Goal: Task Accomplishment & Management: Complete application form

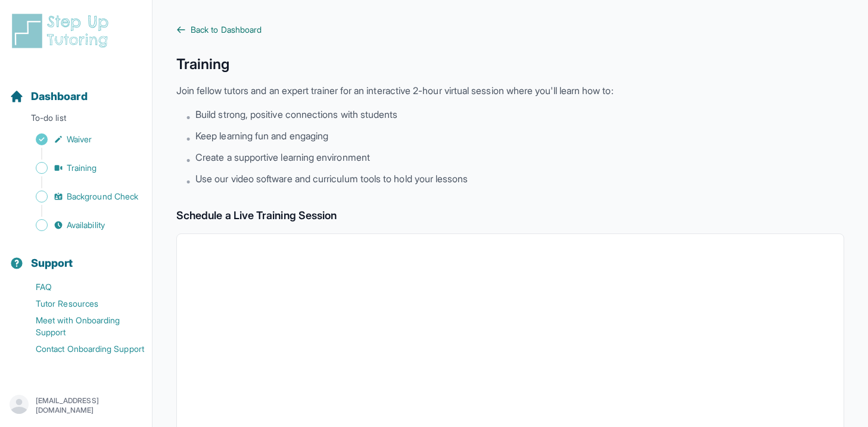
click at [184, 26] on icon at bounding box center [181, 30] width 10 height 10
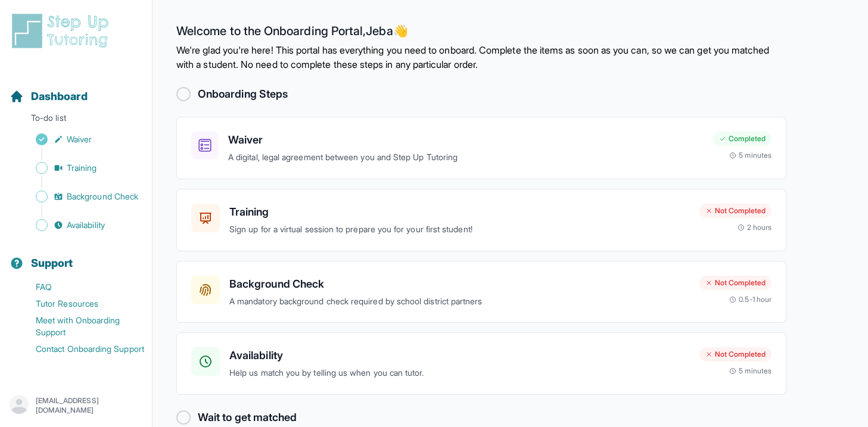
scroll to position [23, 0]
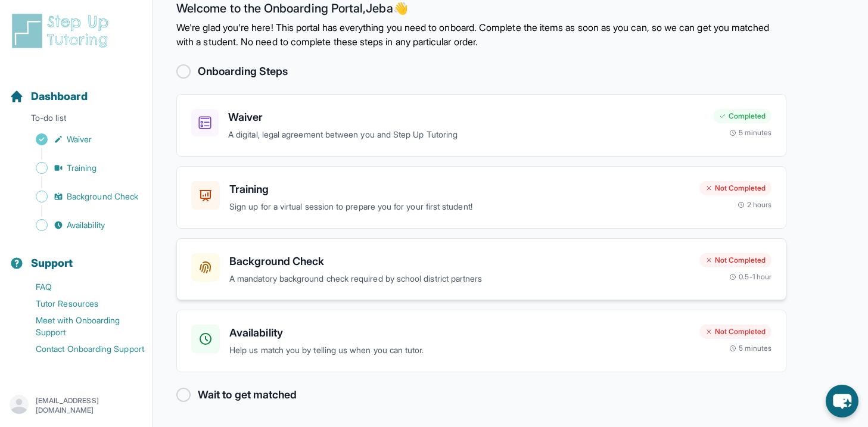
click at [280, 265] on h3 "Background Check" at bounding box center [459, 261] width 461 height 17
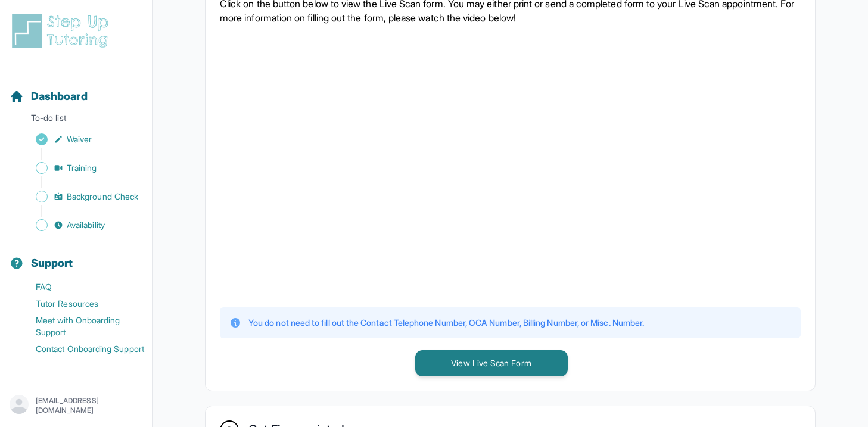
scroll to position [291, 0]
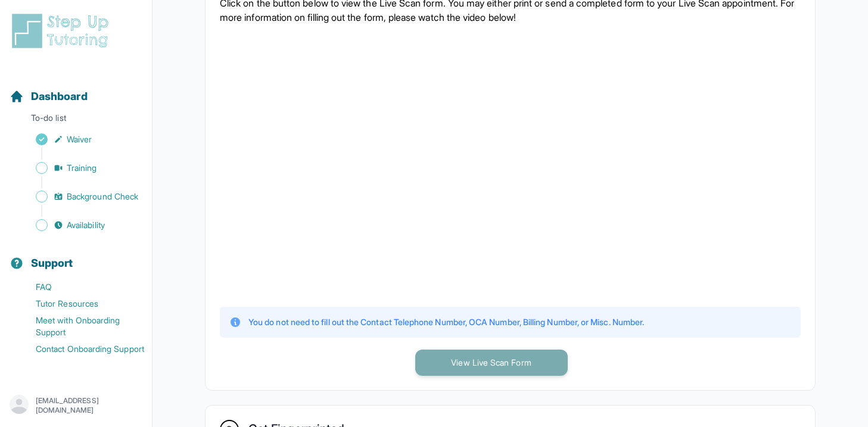
click at [469, 360] on button "View Live Scan Form" at bounding box center [491, 363] width 153 height 26
click at [415, 350] on button "View Live Scan Form" at bounding box center [491, 363] width 153 height 26
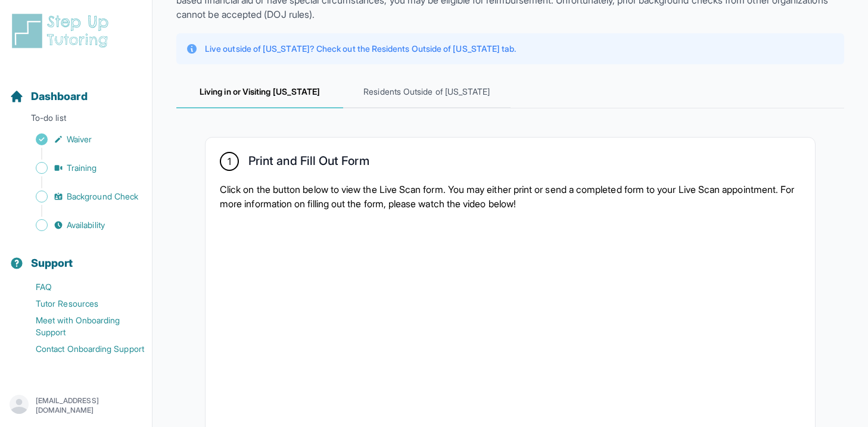
scroll to position [0, 0]
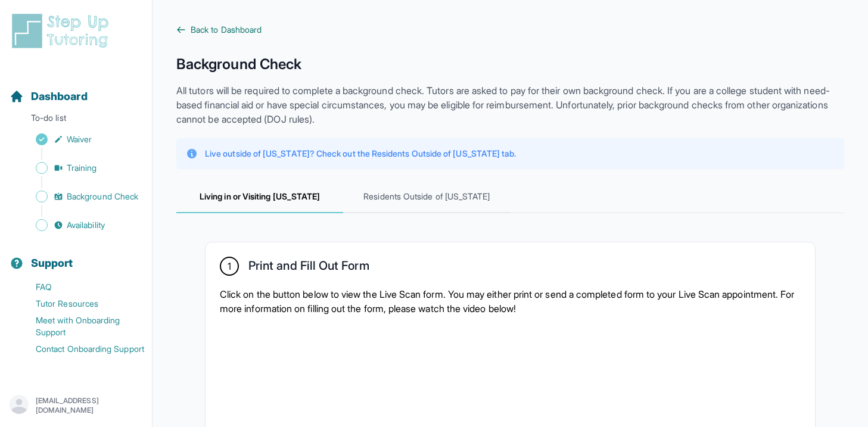
click at [195, 35] on span "Back to Dashboard" at bounding box center [226, 30] width 71 height 12
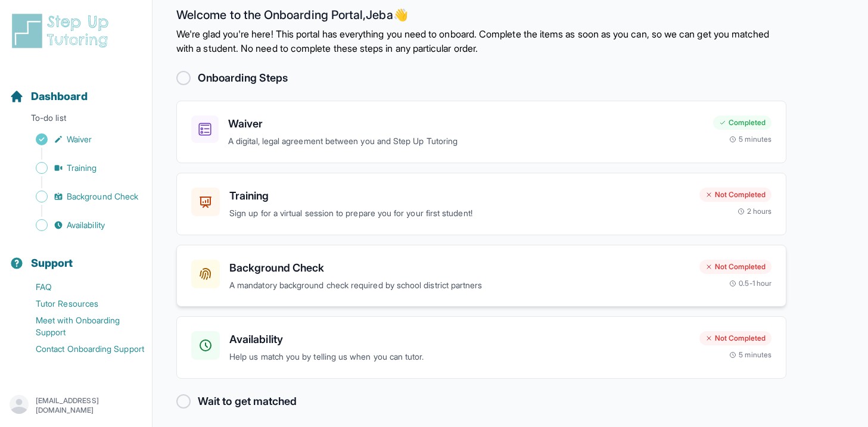
scroll to position [23, 0]
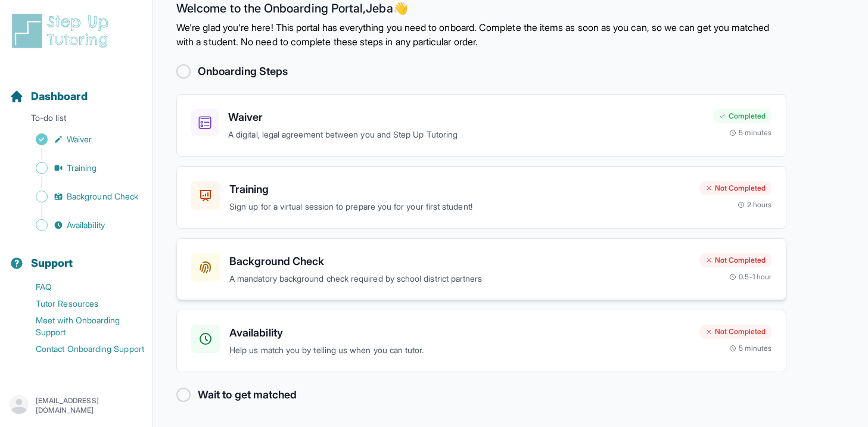
click at [267, 270] on div "Background Check A mandatory background check required by school district partn…" at bounding box center [459, 269] width 461 height 33
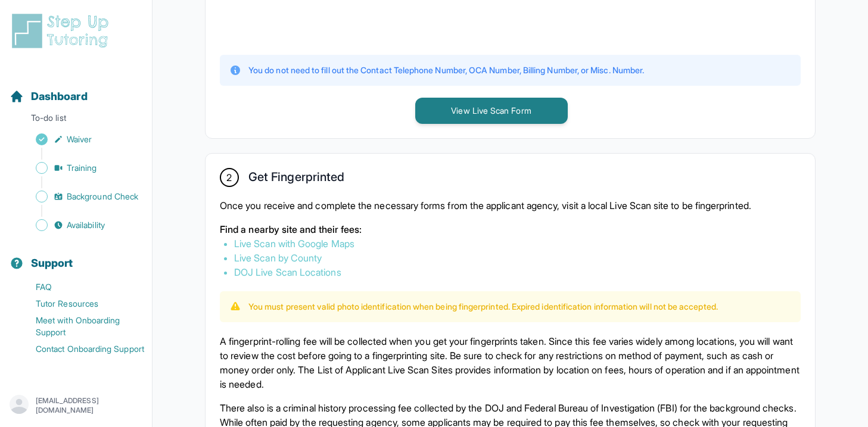
scroll to position [553, 0]
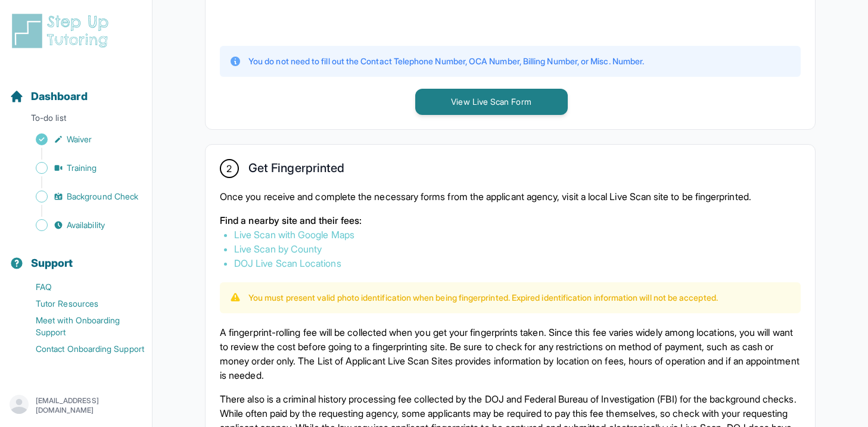
click at [266, 232] on link "Live Scan with Google Maps" at bounding box center [294, 235] width 120 height 12
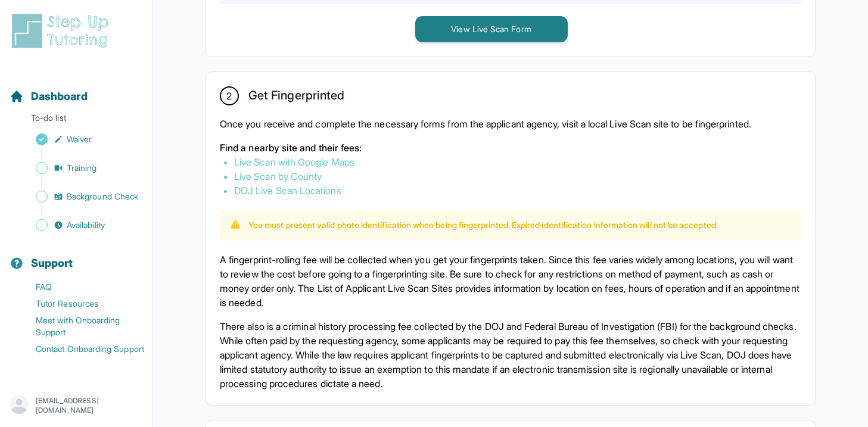
scroll to position [631, 0]
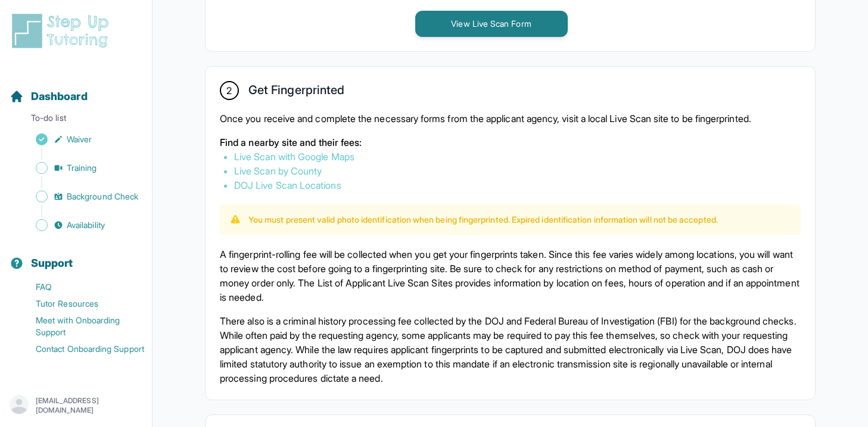
click at [302, 181] on link "DOJ Live Scan Locations" at bounding box center [287, 185] width 107 height 12
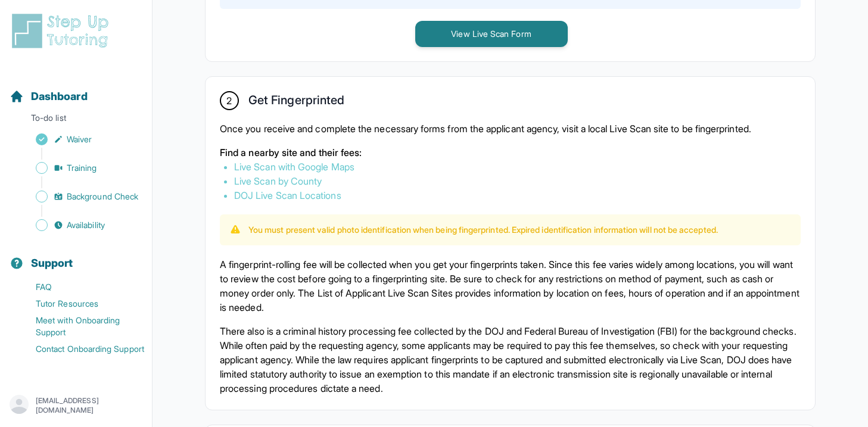
scroll to position [619, 0]
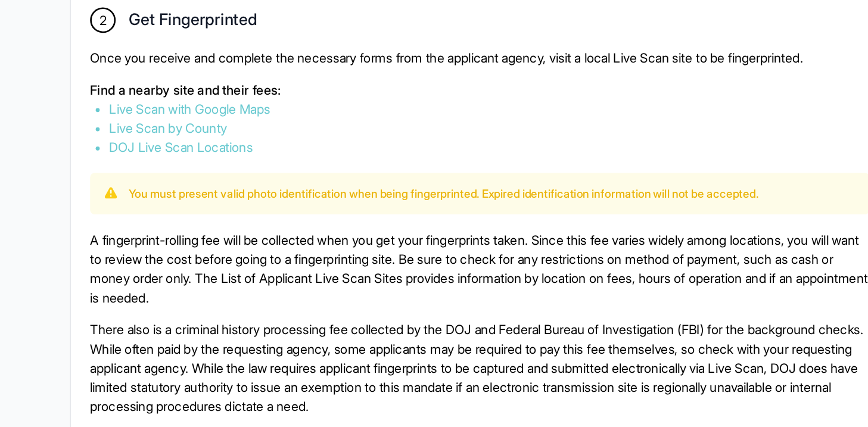
click at [327, 169] on link "Live Scan with Google Maps" at bounding box center [294, 168] width 120 height 12
